Goal: Information Seeking & Learning: Find specific fact

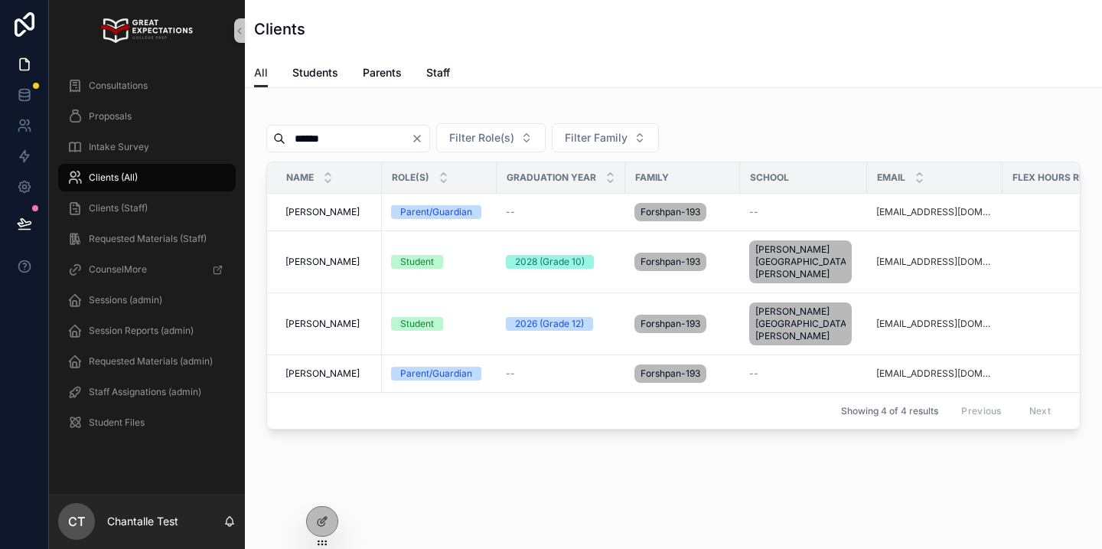
scroll to position [0, 379]
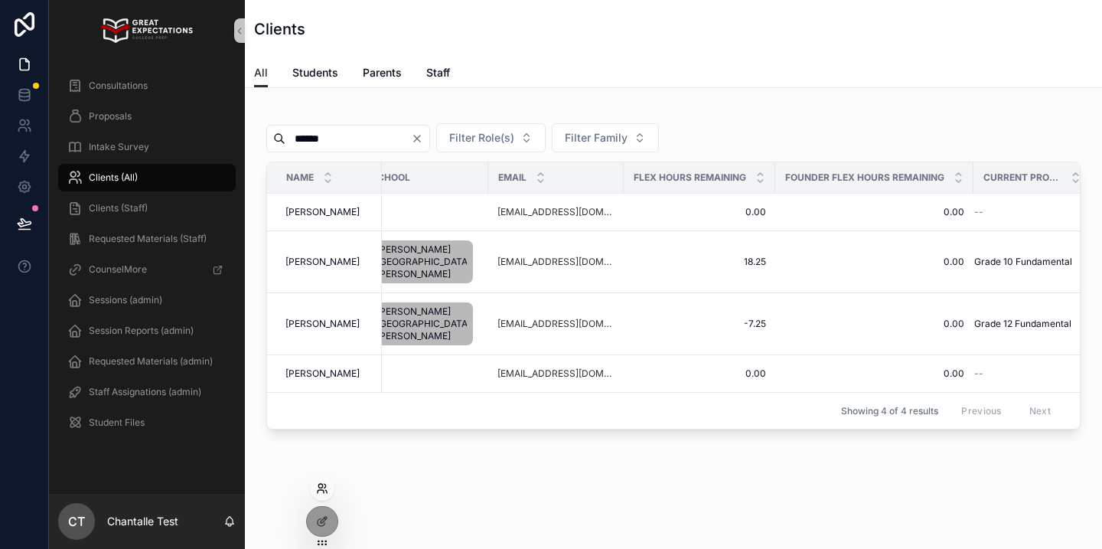
click at [324, 492] on icon at bounding box center [322, 488] width 12 height 12
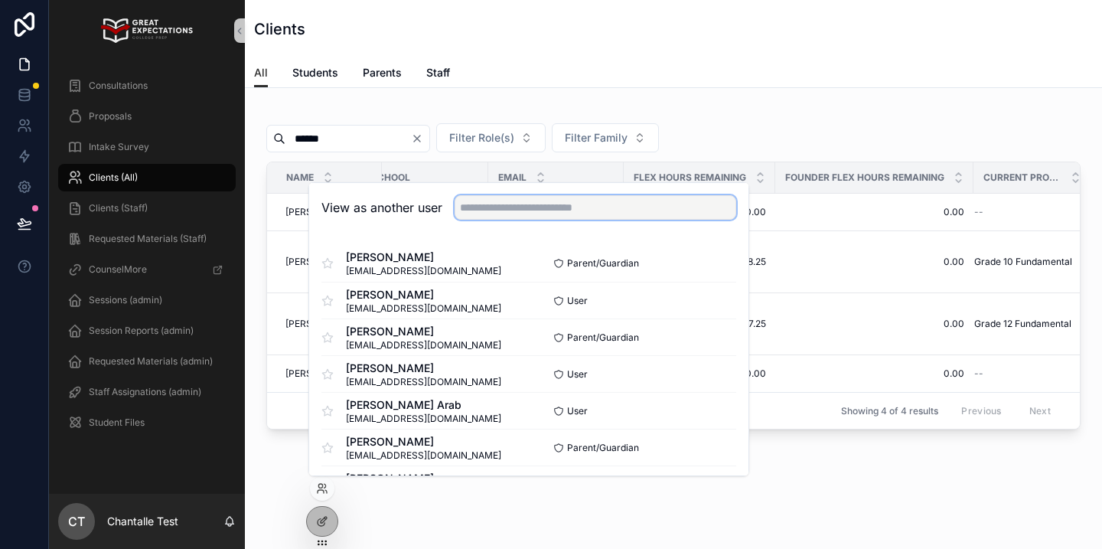
click at [516, 197] on input "text" at bounding box center [596, 207] width 282 height 24
type input "******"
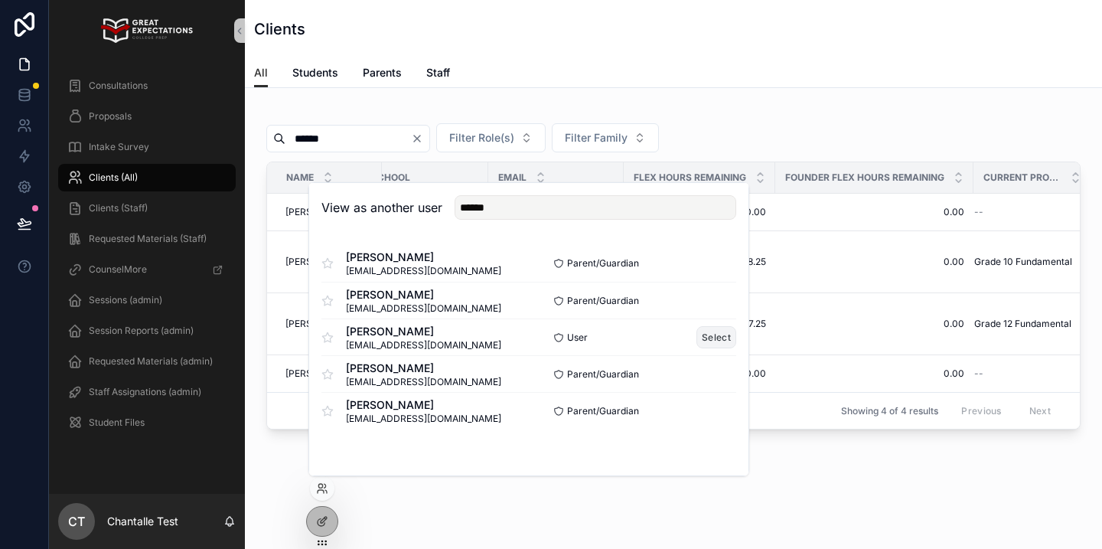
click at [712, 340] on button "Select" at bounding box center [716, 337] width 40 height 22
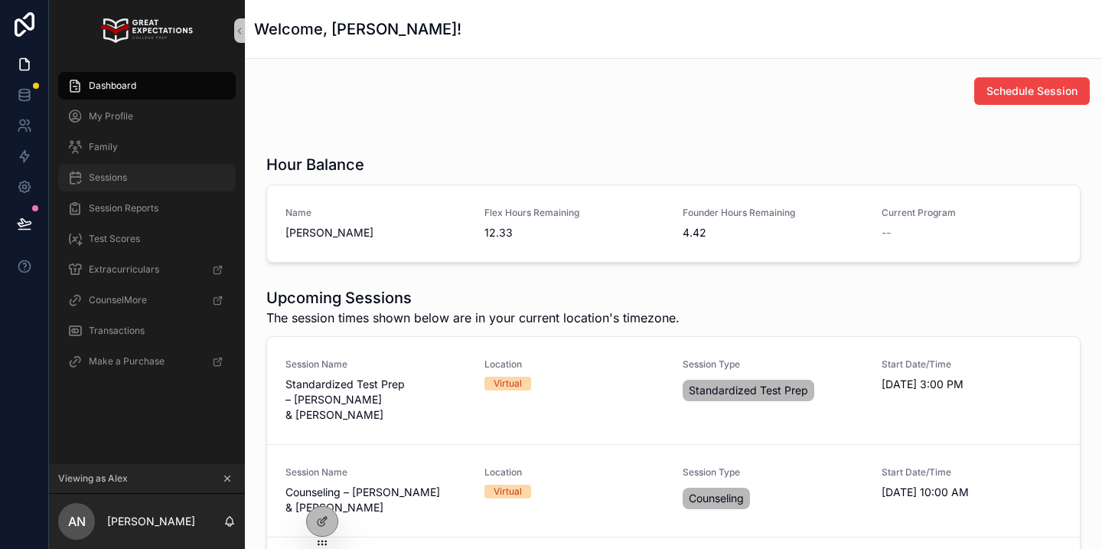
click at [120, 187] on div "Sessions" at bounding box center [146, 177] width 159 height 24
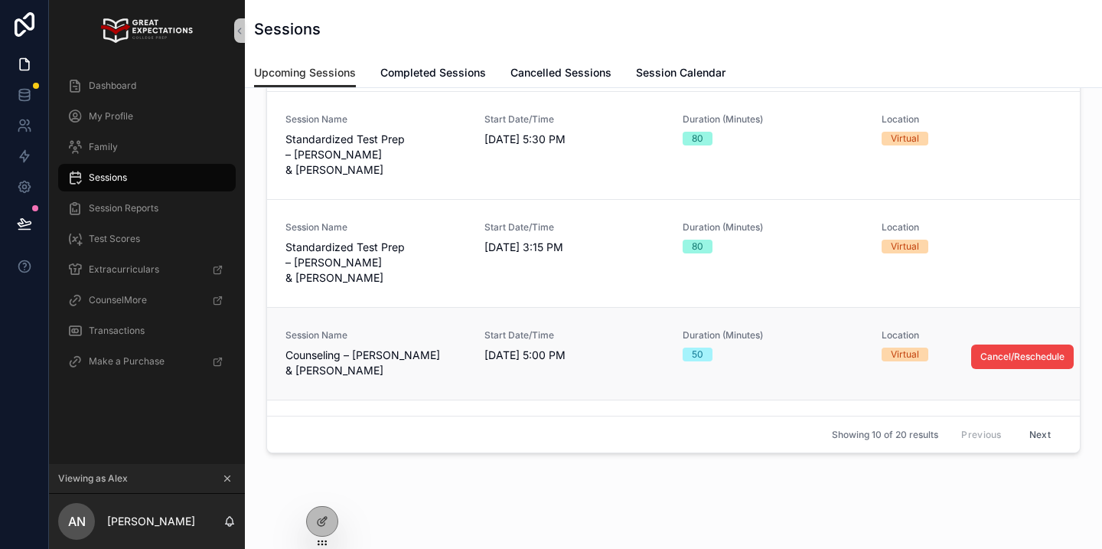
scroll to position [152, 0]
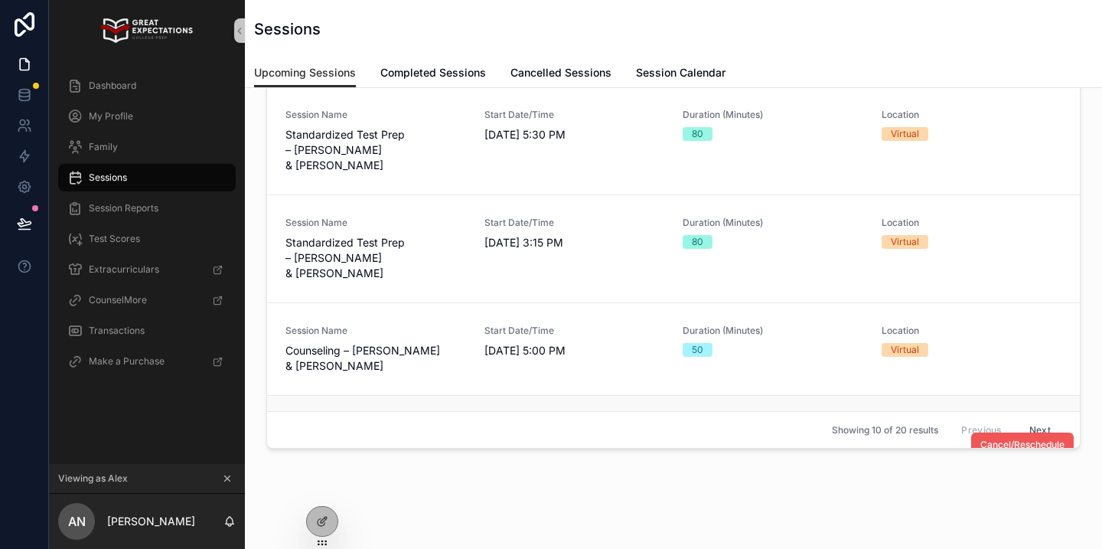
click at [1017, 438] on span "Cancel/Reschedule" at bounding box center [1022, 444] width 84 height 12
click at [226, 478] on icon "scrollable content" at bounding box center [227, 478] width 5 height 5
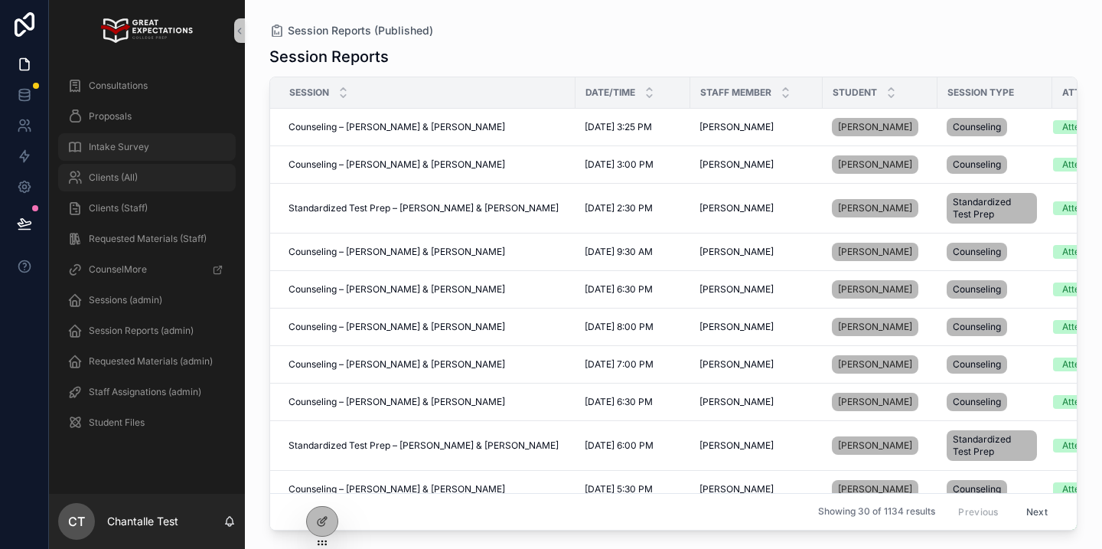
drag, startPoint x: 145, startPoint y: 174, endPoint x: 165, endPoint y: 135, distance: 42.8
click at [145, 173] on div "Clients (All)" at bounding box center [146, 177] width 159 height 24
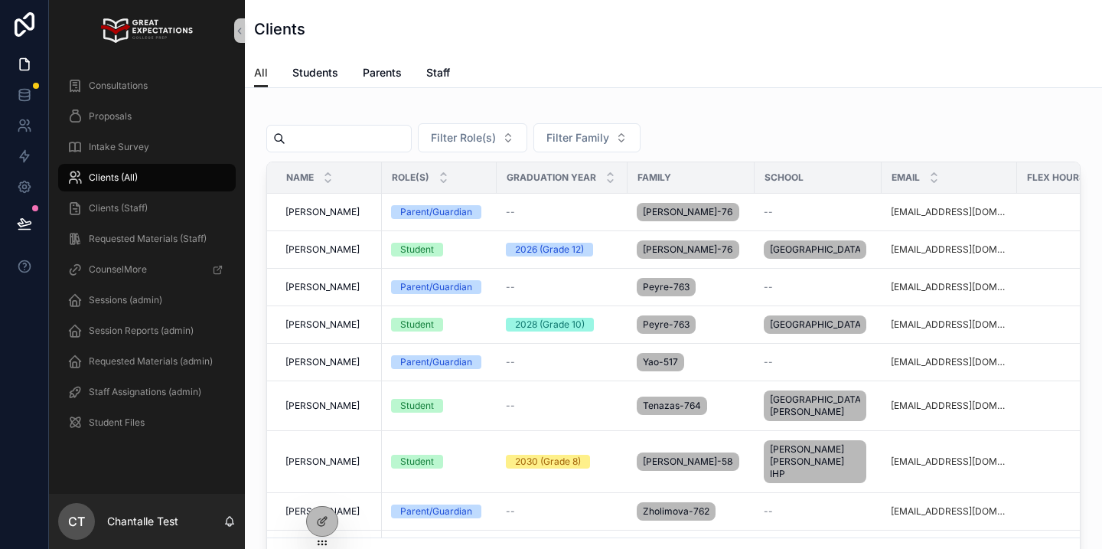
click at [388, 146] on input "scrollable content" at bounding box center [347, 138] width 125 height 21
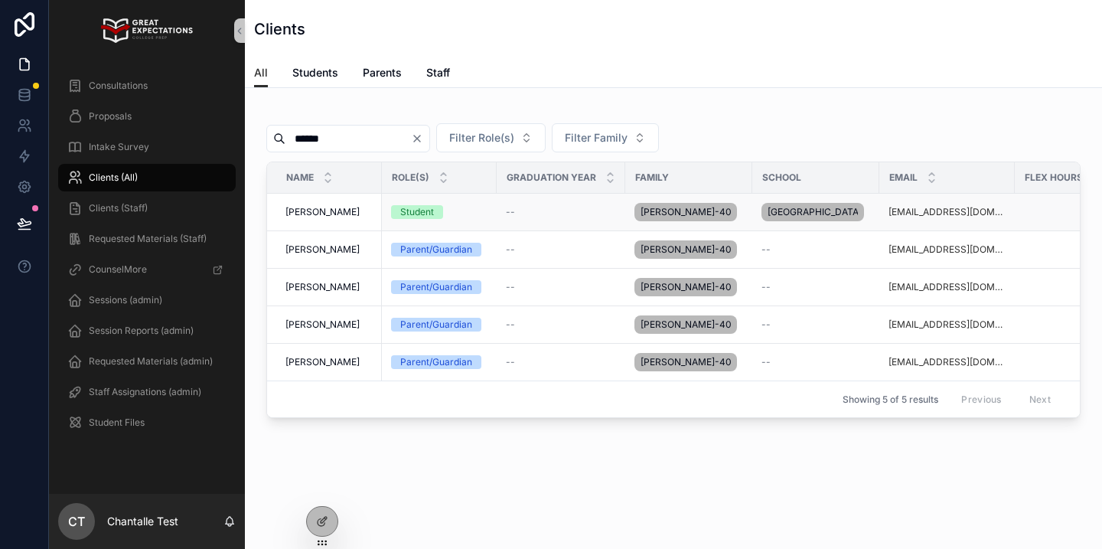
type input "******"
click at [324, 217] on span "[PERSON_NAME]" at bounding box center [322, 212] width 74 height 12
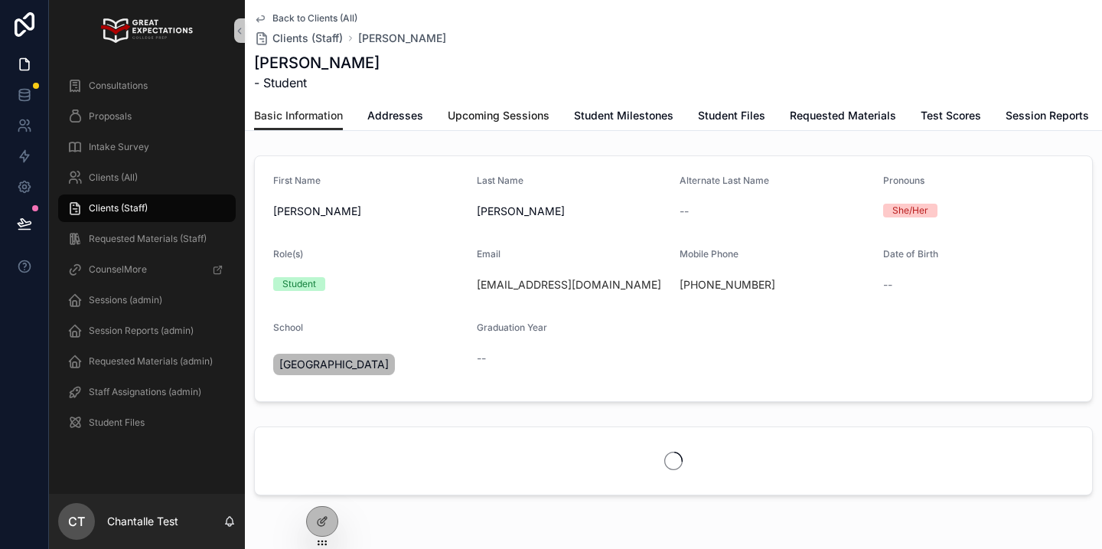
click at [464, 123] on link "Upcoming Sessions" at bounding box center [499, 117] width 102 height 31
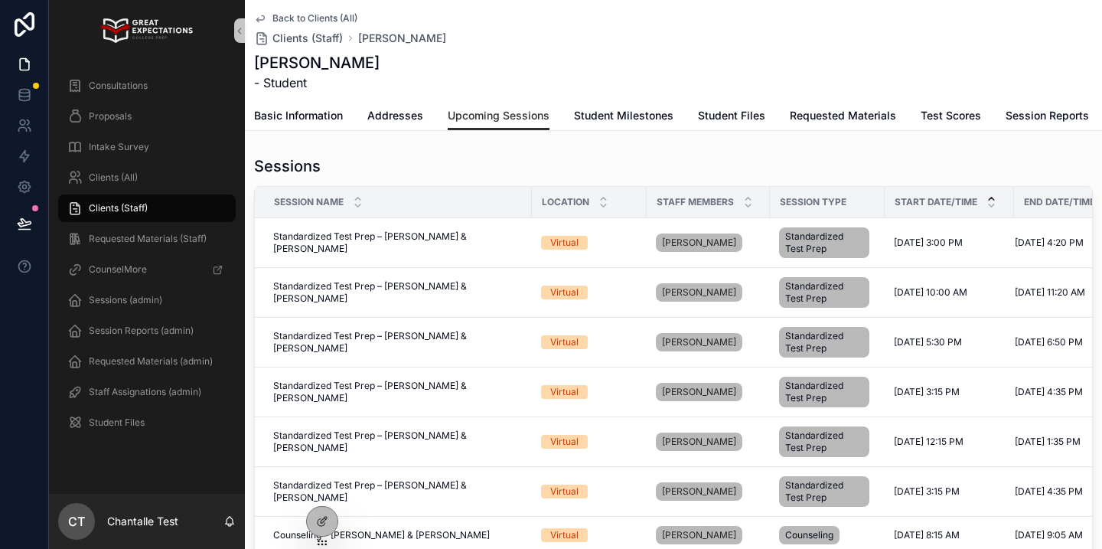
click at [991, 198] on icon "scrollable content" at bounding box center [991, 198] width 5 height 2
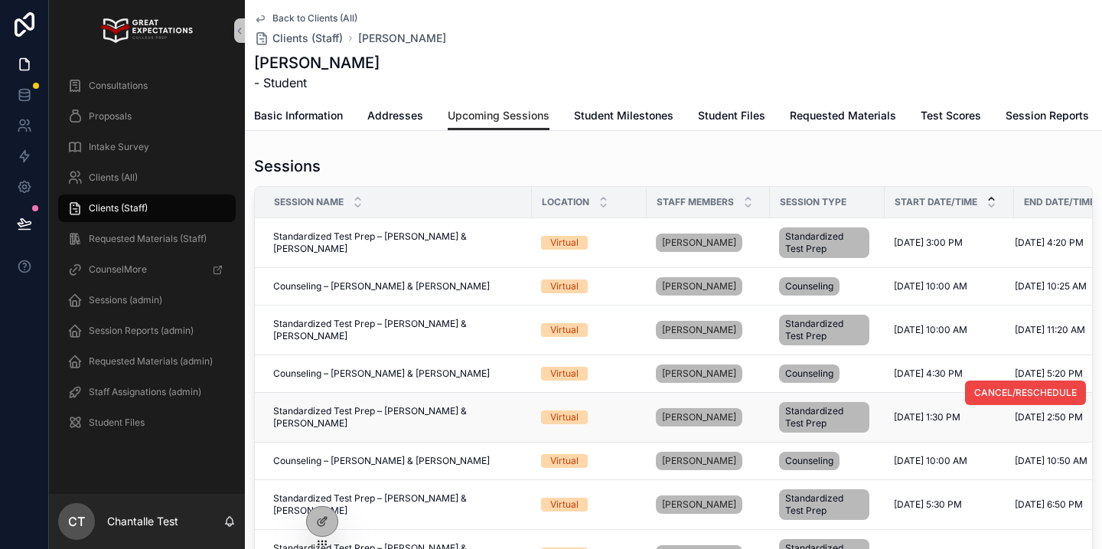
scroll to position [104, 0]
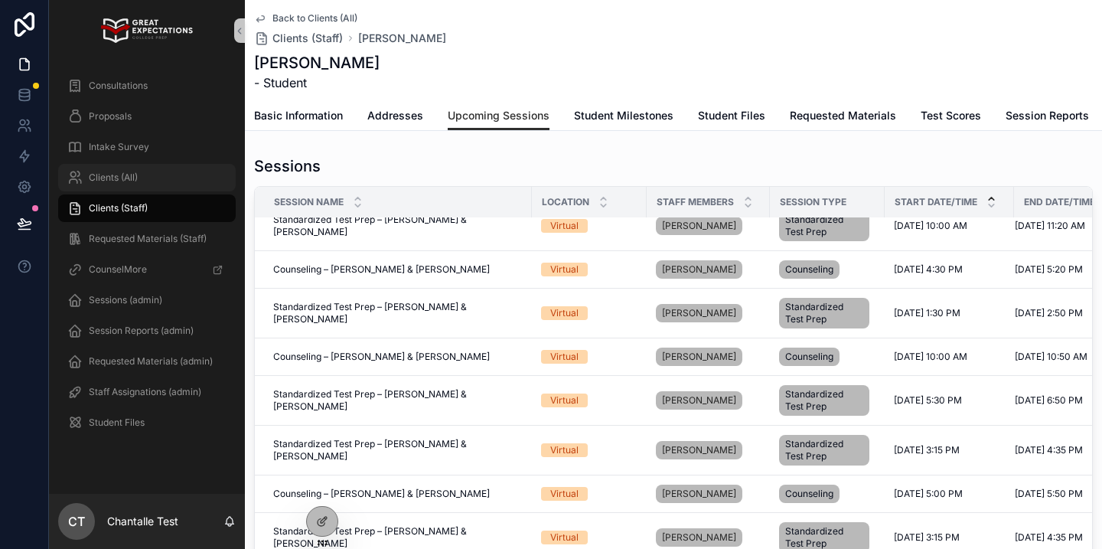
click at [116, 185] on div "Clients (All)" at bounding box center [146, 177] width 159 height 24
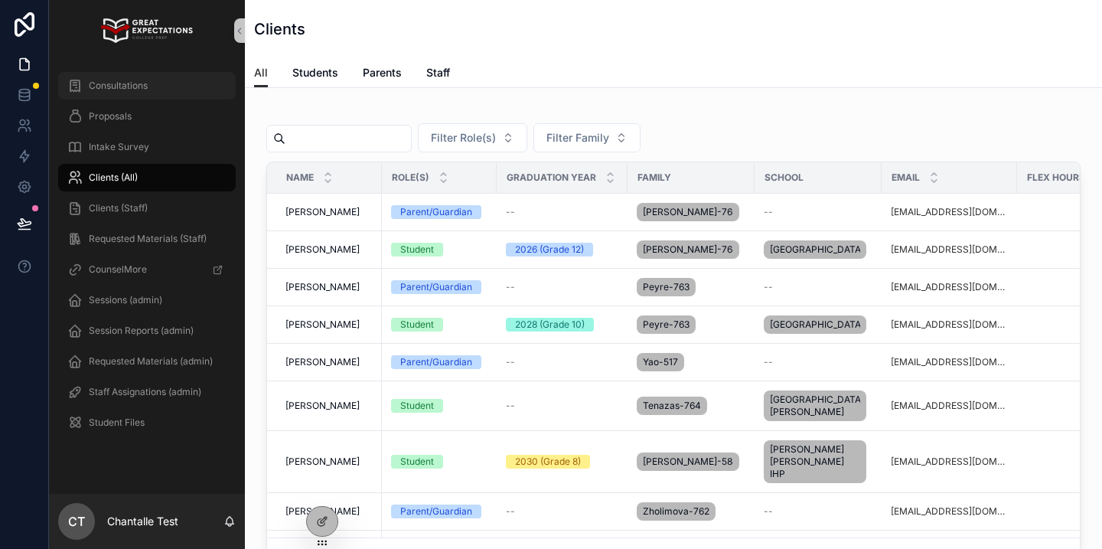
click at [153, 89] on div "Consultations" at bounding box center [146, 85] width 159 height 24
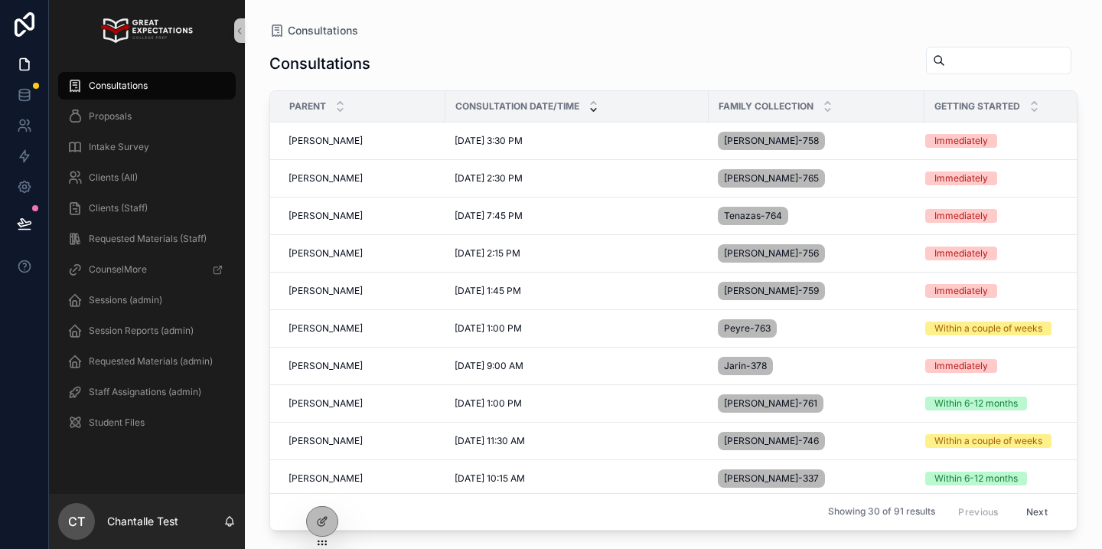
click at [973, 68] on input "scrollable content" at bounding box center [1007, 60] width 125 height 21
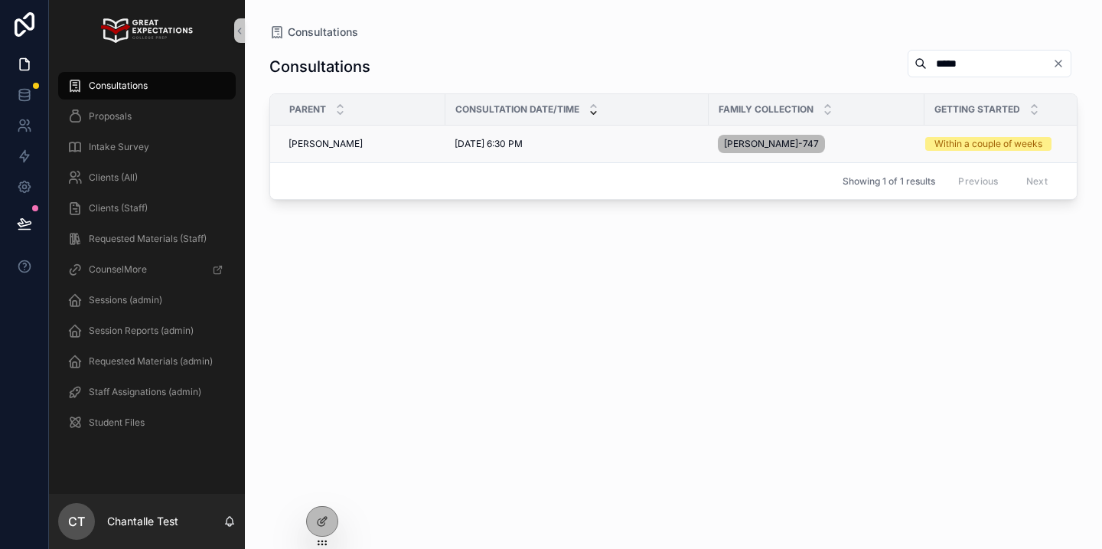
type input "*****"
click at [337, 149] on div "Ishan Barot Ishan Barot" at bounding box center [362, 144] width 148 height 12
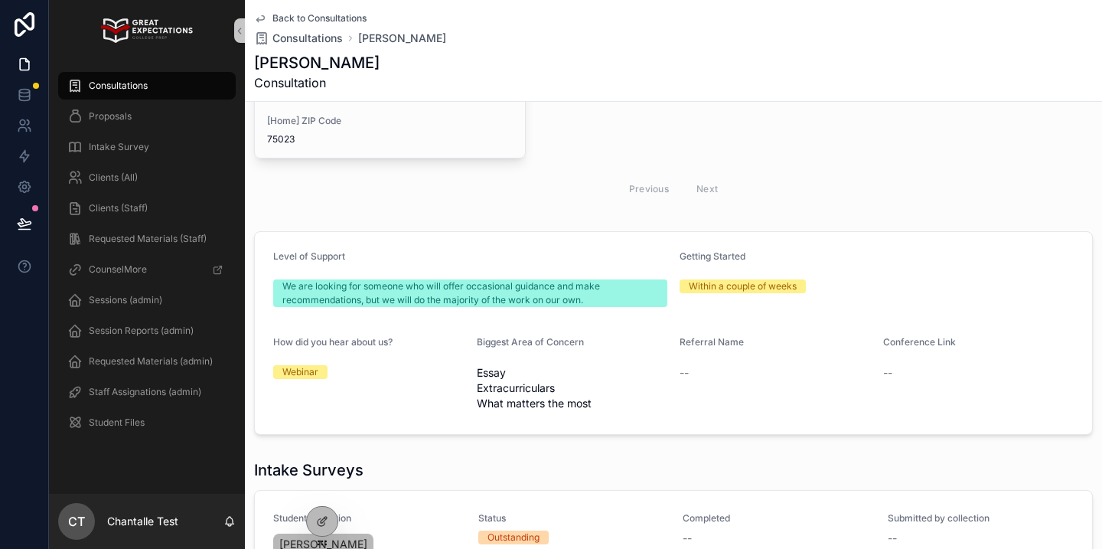
scroll to position [633, 0]
